Goal: Navigation & Orientation: Find specific page/section

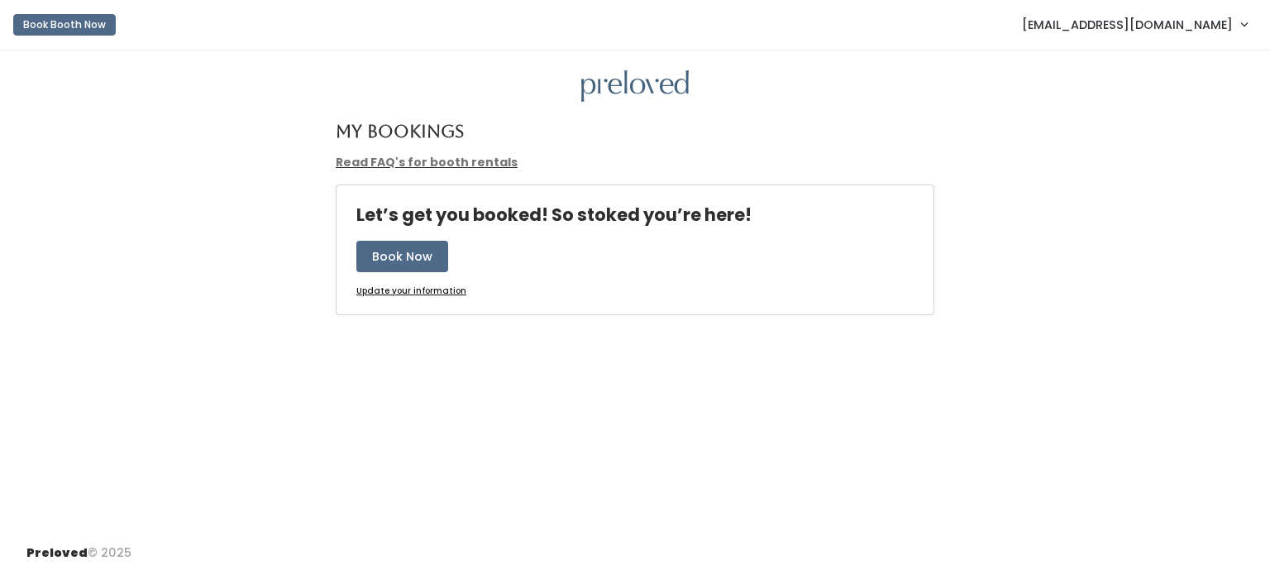
click at [1190, 23] on span "[EMAIL_ADDRESS][DOMAIN_NAME]" at bounding box center [1127, 25] width 211 height 18
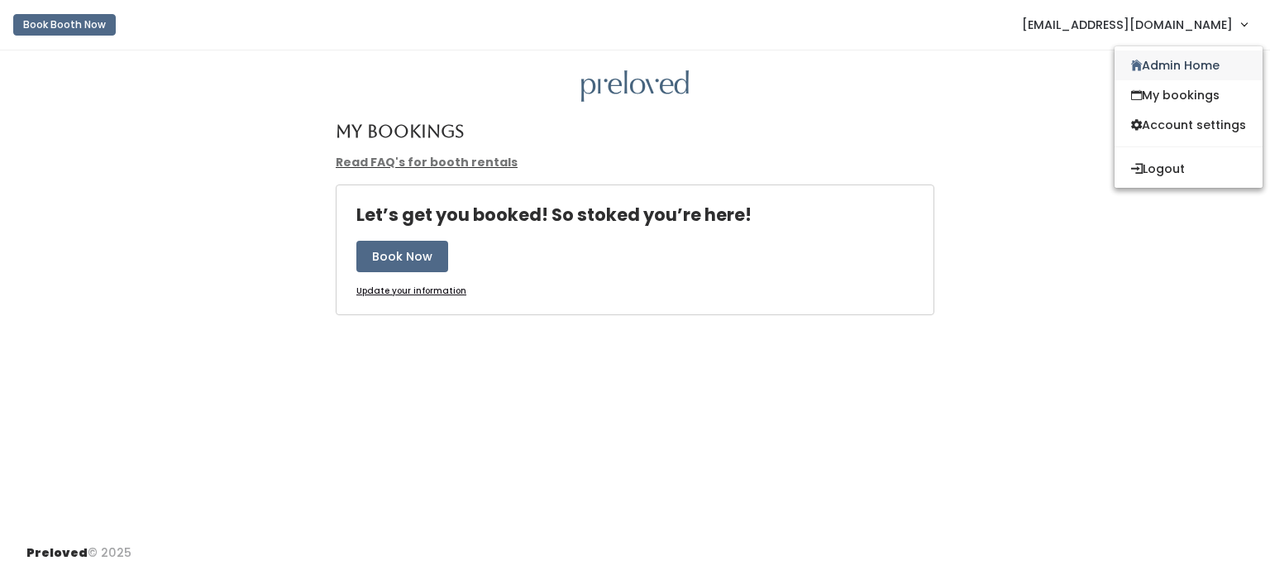
click at [1184, 67] on link "Admin Home" at bounding box center [1189, 65] width 148 height 30
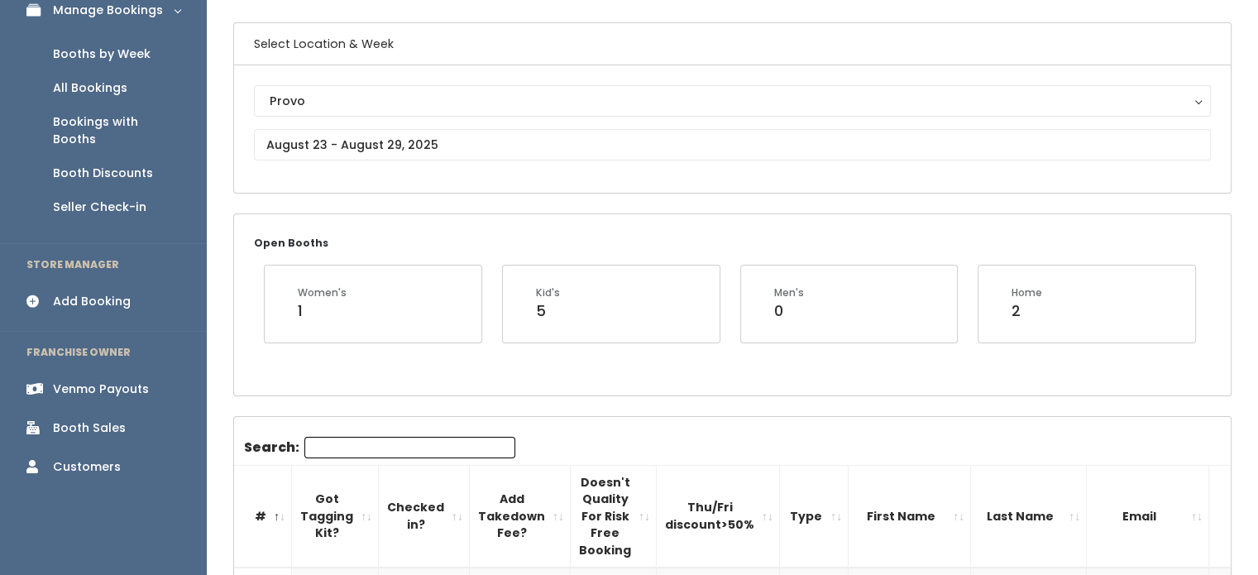
scroll to position [112, 0]
click at [130, 380] on div "Venmo Payouts" at bounding box center [101, 388] width 96 height 17
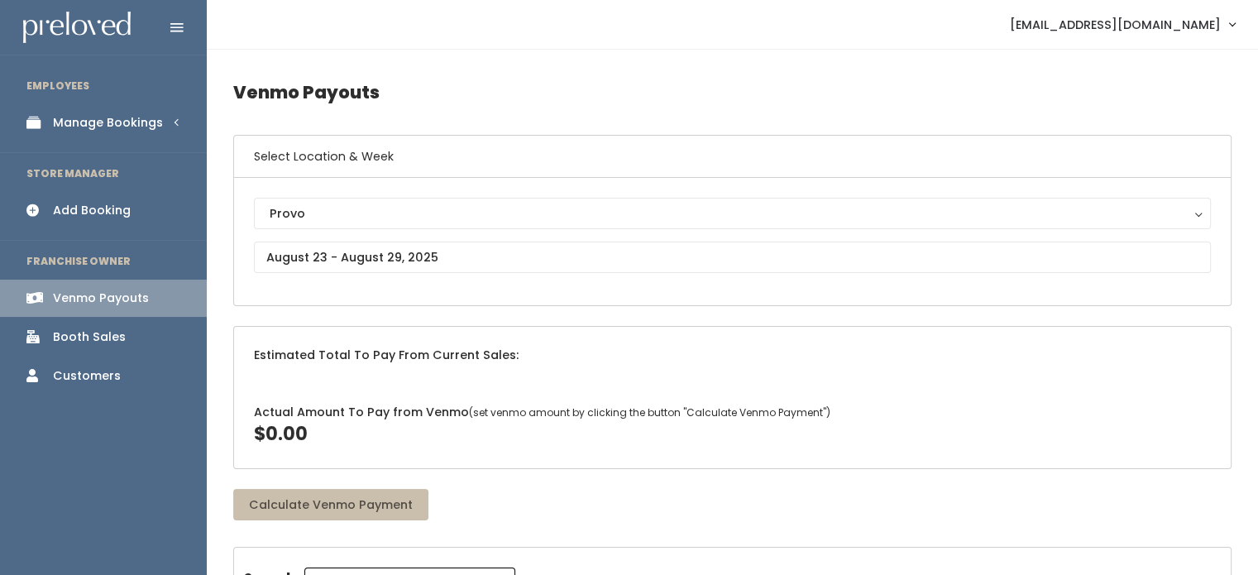
click at [100, 337] on div "Booth Sales" at bounding box center [89, 336] width 73 height 17
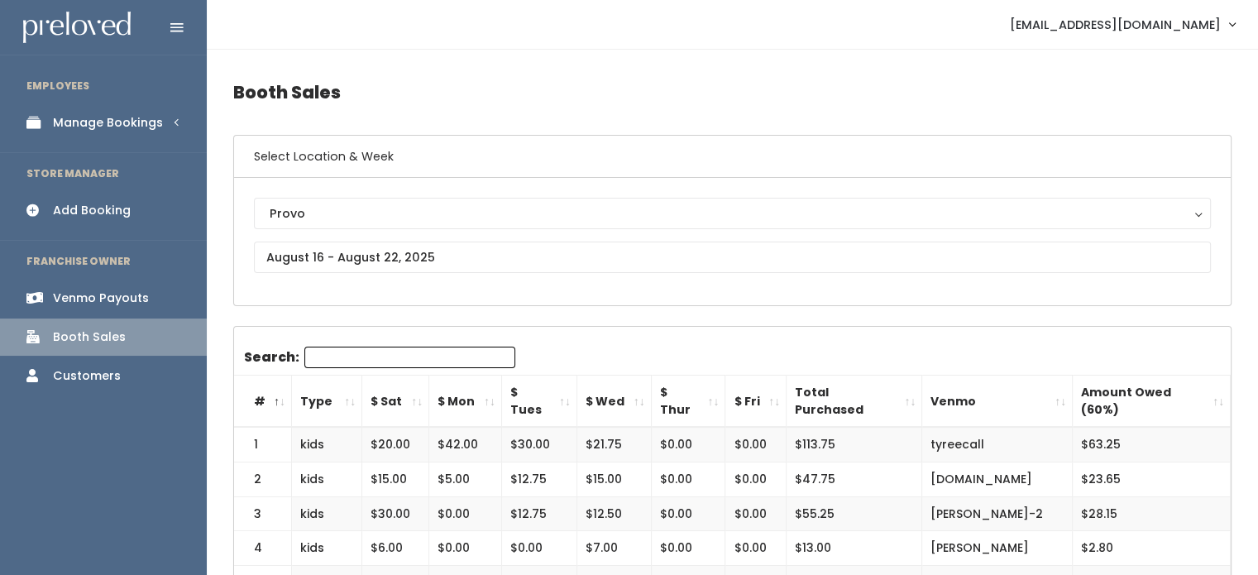
click at [63, 371] on div "Customers" at bounding box center [87, 375] width 68 height 17
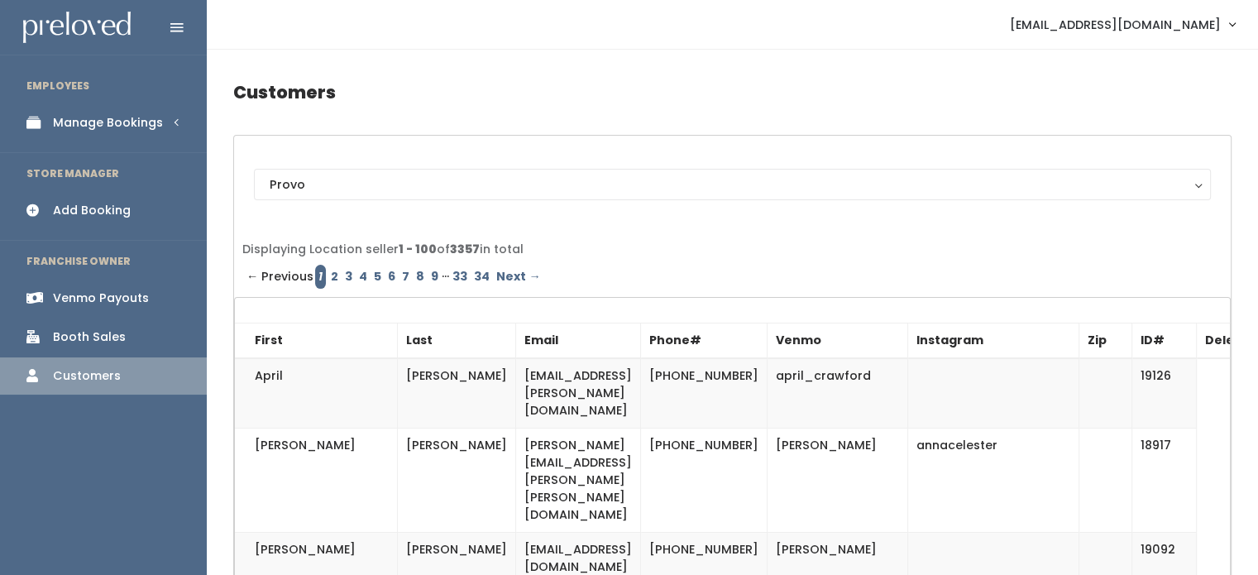
click at [109, 116] on div "Manage Bookings" at bounding box center [108, 122] width 110 height 17
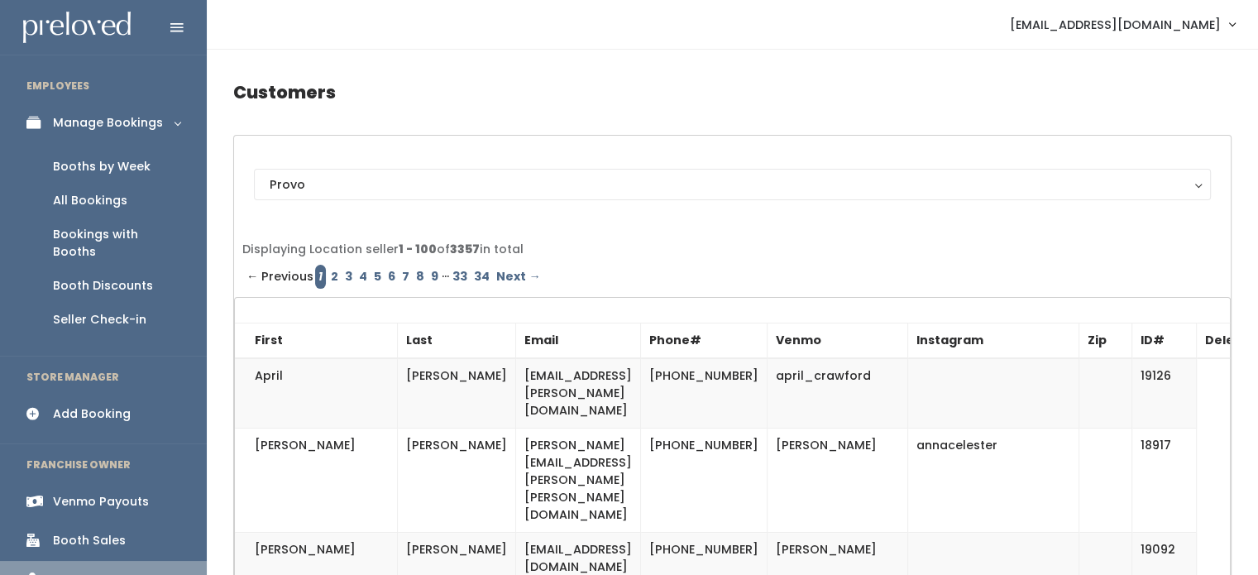
click at [1161, 20] on span "[EMAIL_ADDRESS][DOMAIN_NAME]" at bounding box center [1115, 25] width 211 height 18
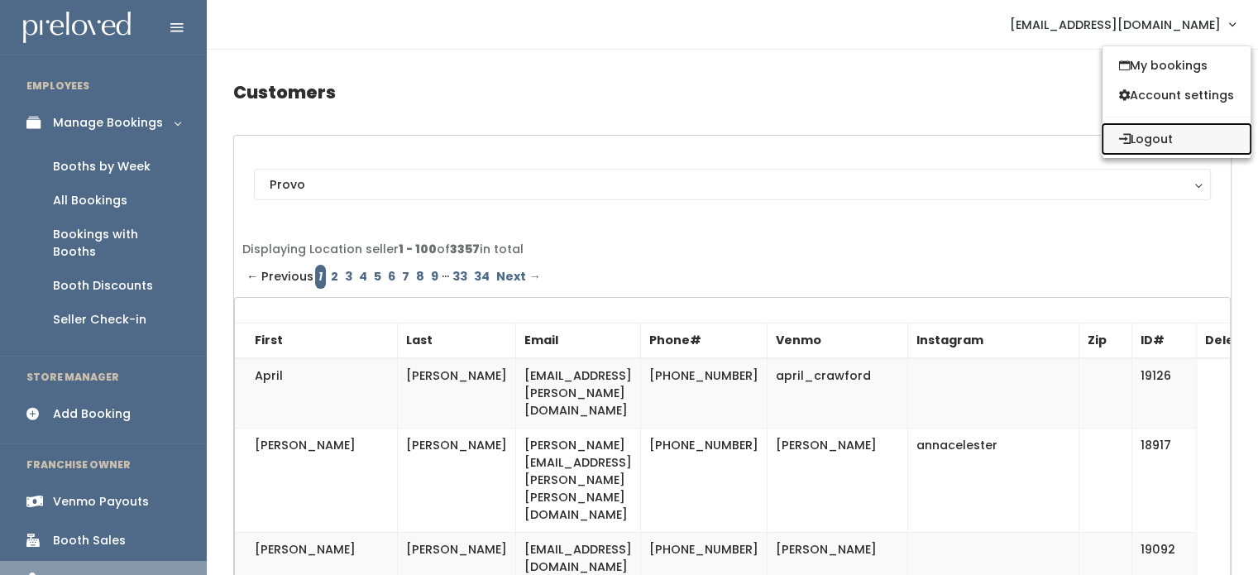
click at [1153, 135] on button "Logout" at bounding box center [1176, 139] width 148 height 30
